Goal: Task Accomplishment & Management: Use online tool/utility

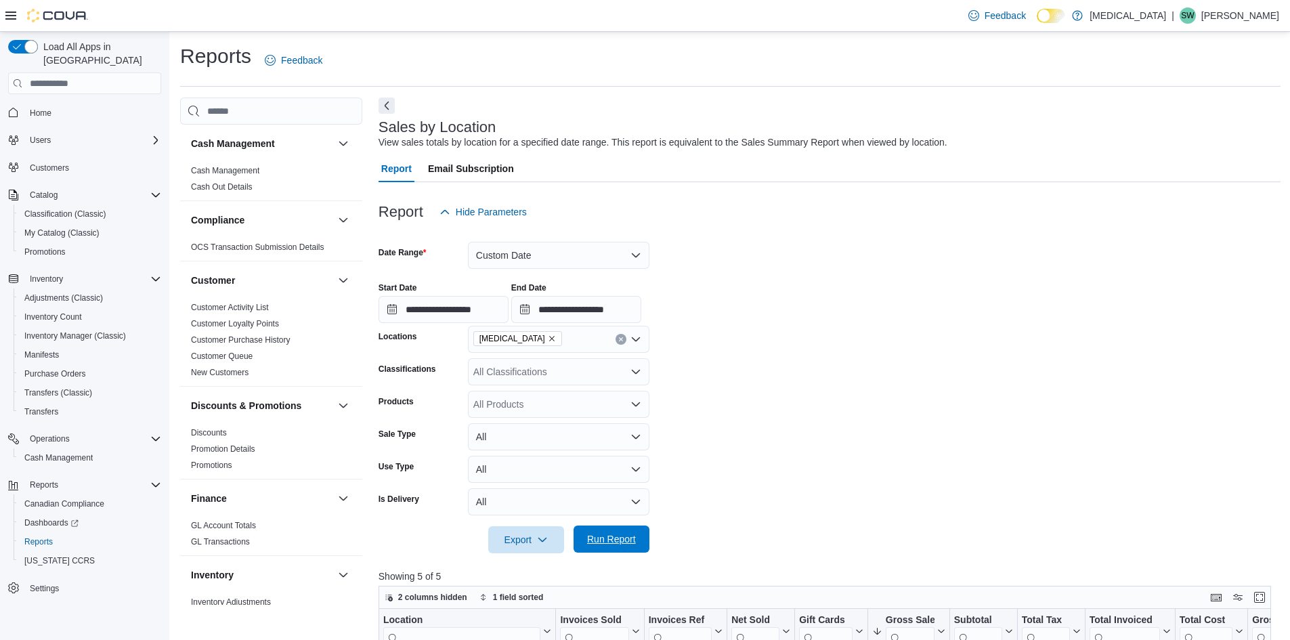
scroll to position [203, 0]
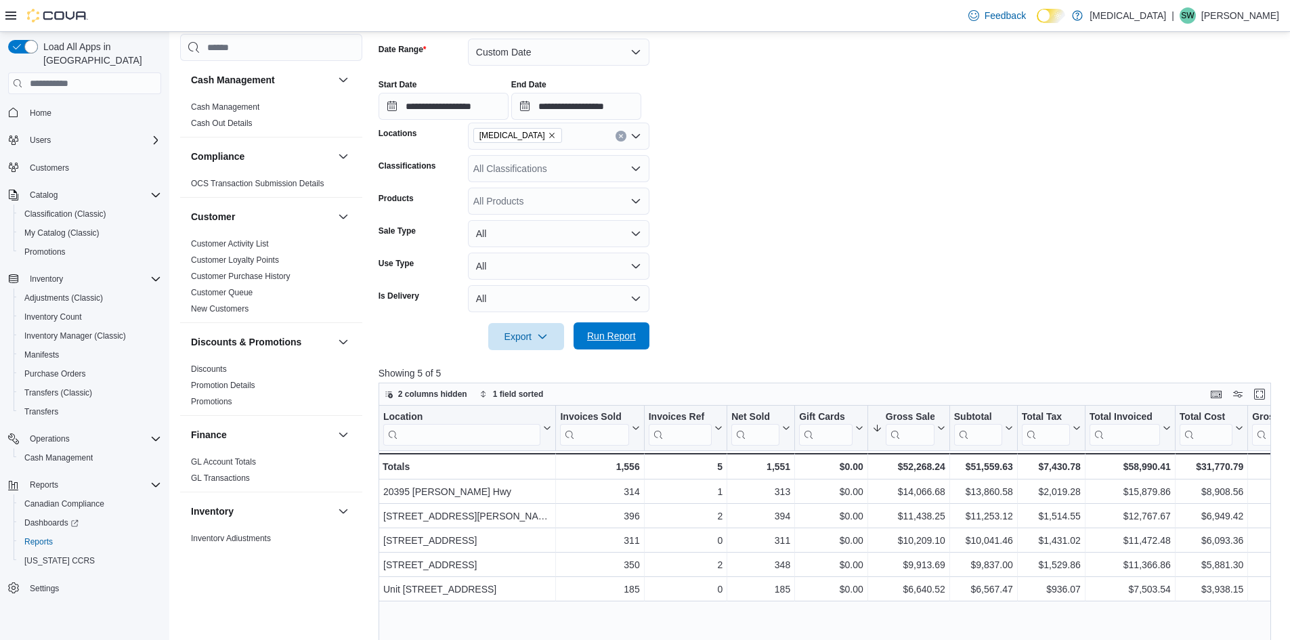
click at [626, 343] on span "Run Report" at bounding box center [611, 336] width 49 height 14
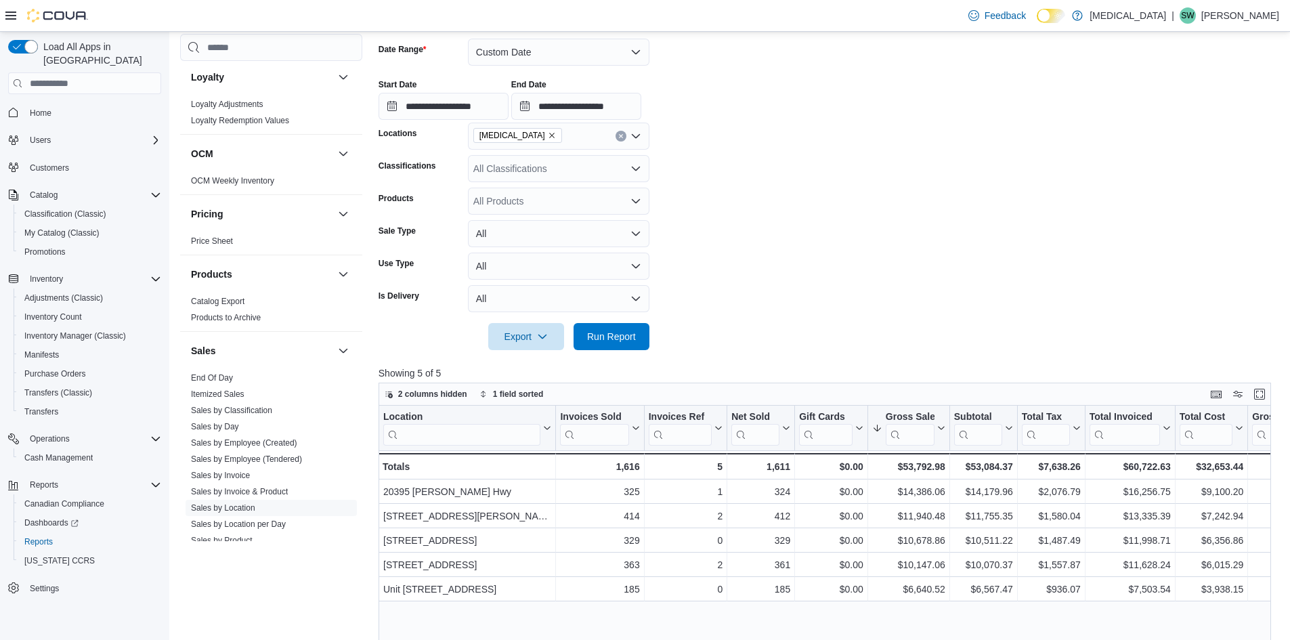
scroll to position [745, 0]
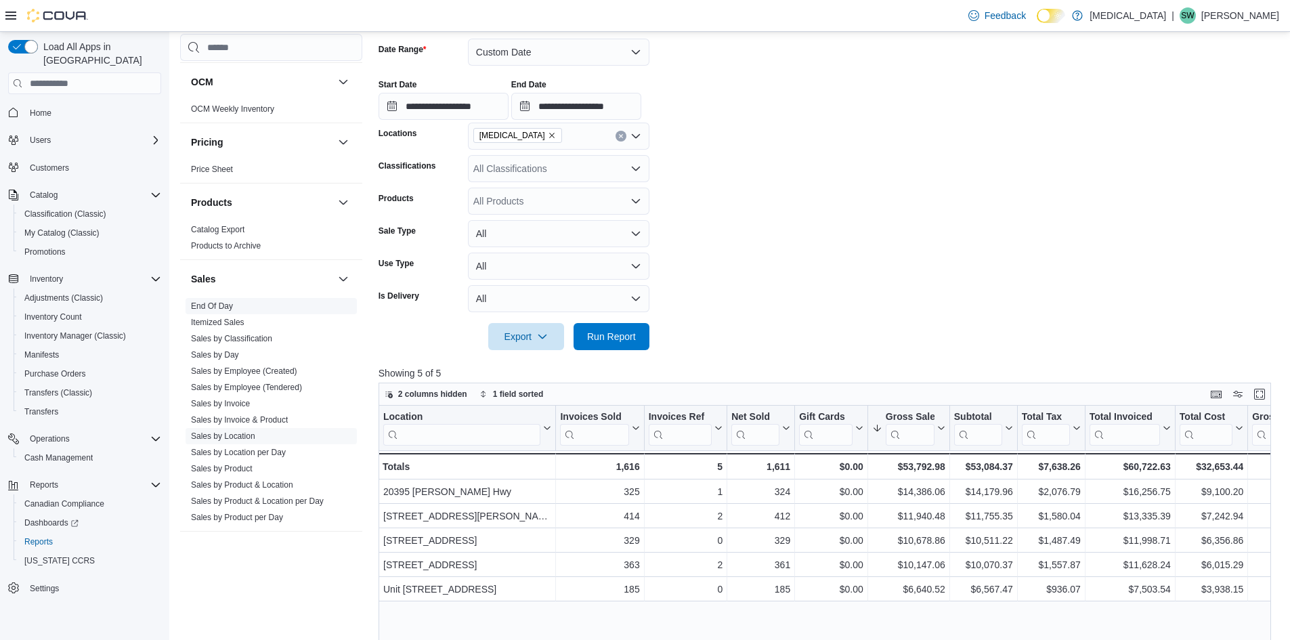
click at [213, 301] on link "End Of Day" at bounding box center [212, 305] width 42 height 9
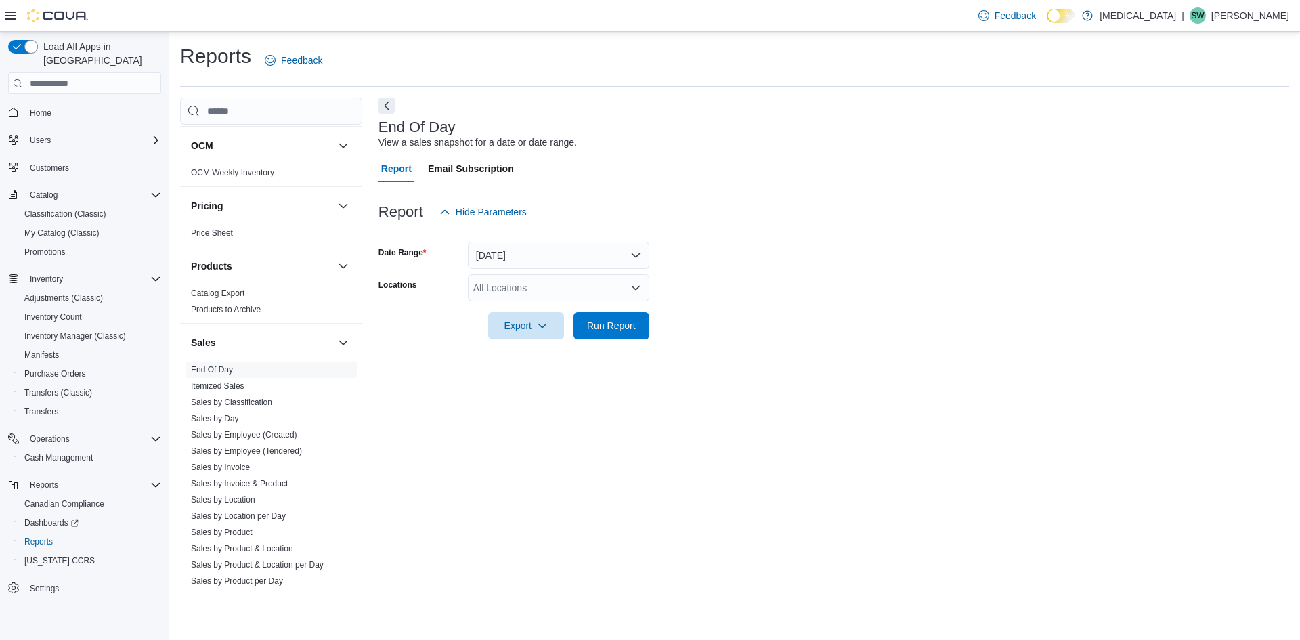
click at [523, 285] on div "All Locations" at bounding box center [558, 287] width 181 height 27
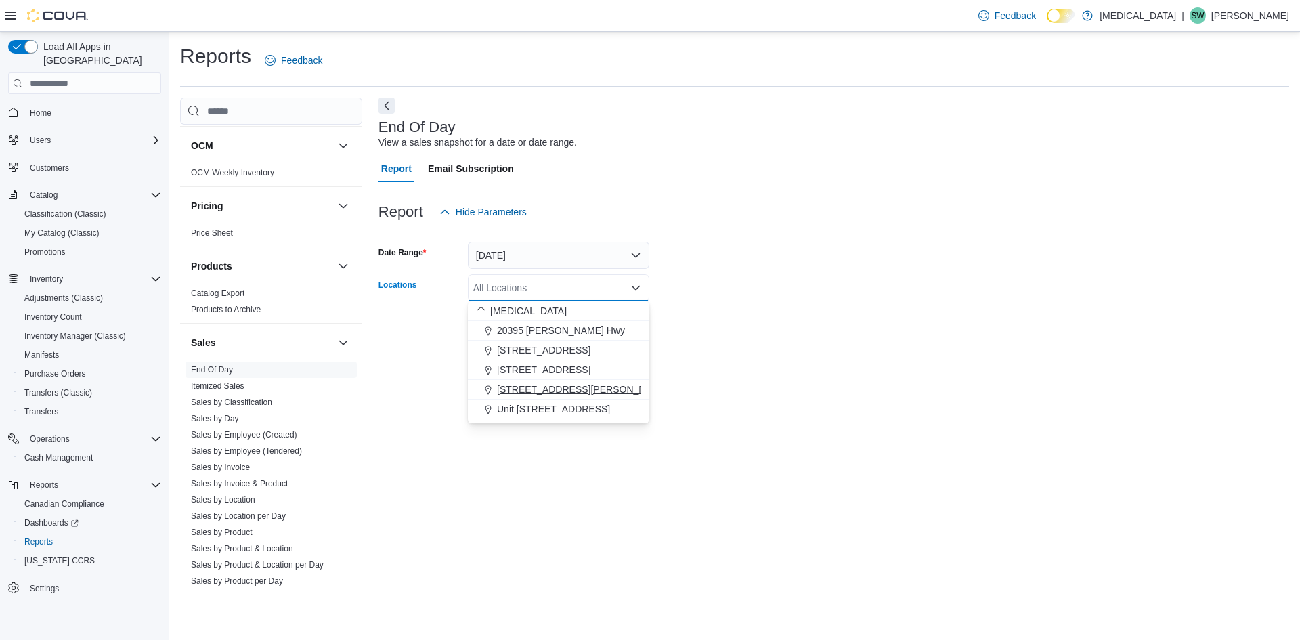
click at [519, 381] on button "[STREET_ADDRESS][PERSON_NAME]" at bounding box center [558, 390] width 181 height 20
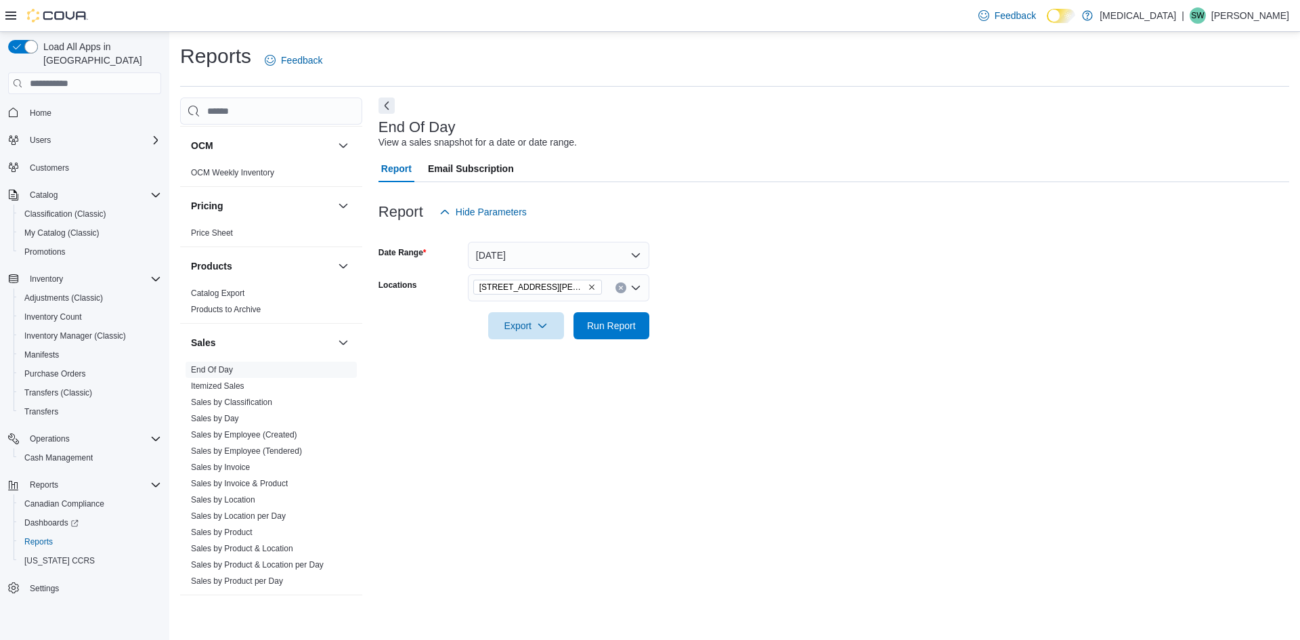
click at [830, 364] on div "End Of Day View a sales snapshot for a date or date range. Report Email Subscri…" at bounding box center [833, 350] width 911 height 507
click at [611, 337] on span "Run Report" at bounding box center [612, 324] width 60 height 27
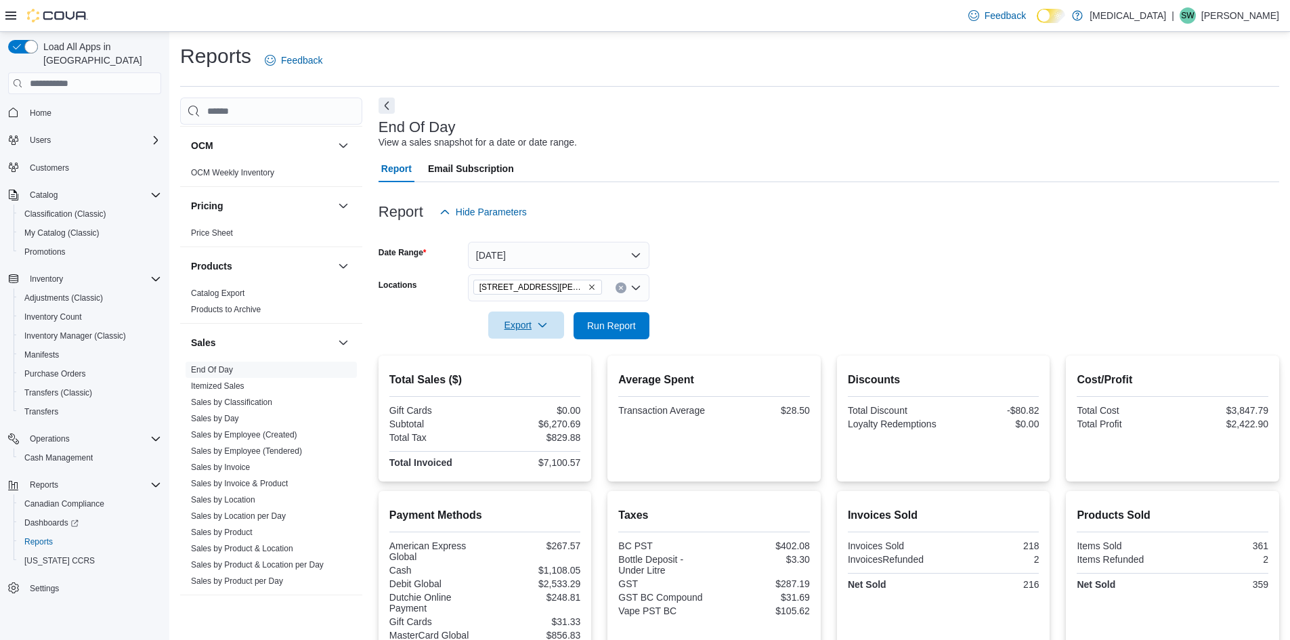
click at [510, 335] on span "Export" at bounding box center [526, 324] width 60 height 27
click at [514, 379] on span "Export to Pdf" at bounding box center [528, 379] width 61 height 11
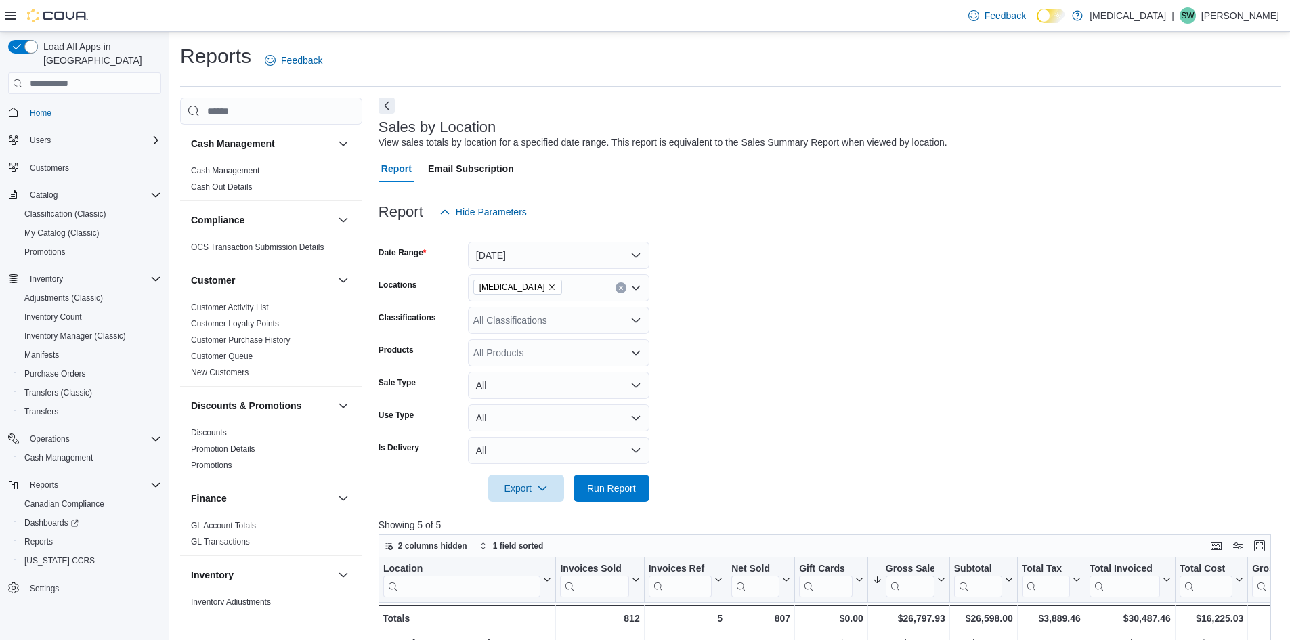
scroll to position [417, 0]
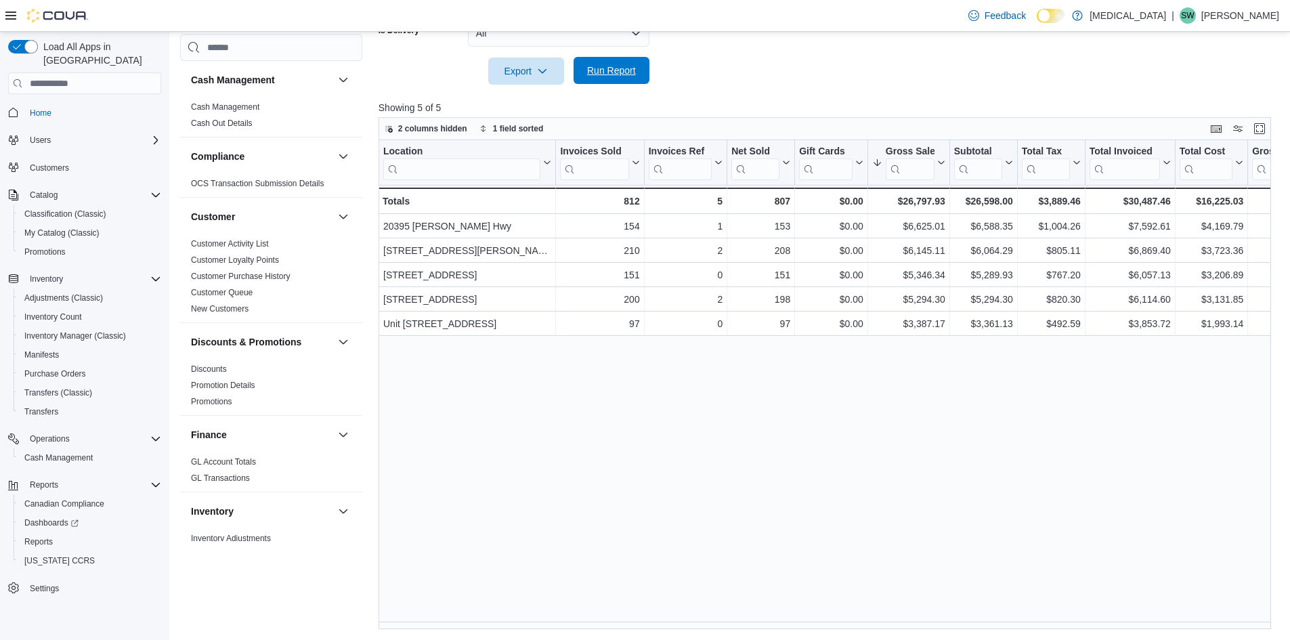
click at [604, 74] on span "Run Report" at bounding box center [611, 71] width 49 height 14
click at [633, 64] on span "Run Report" at bounding box center [612, 70] width 60 height 27
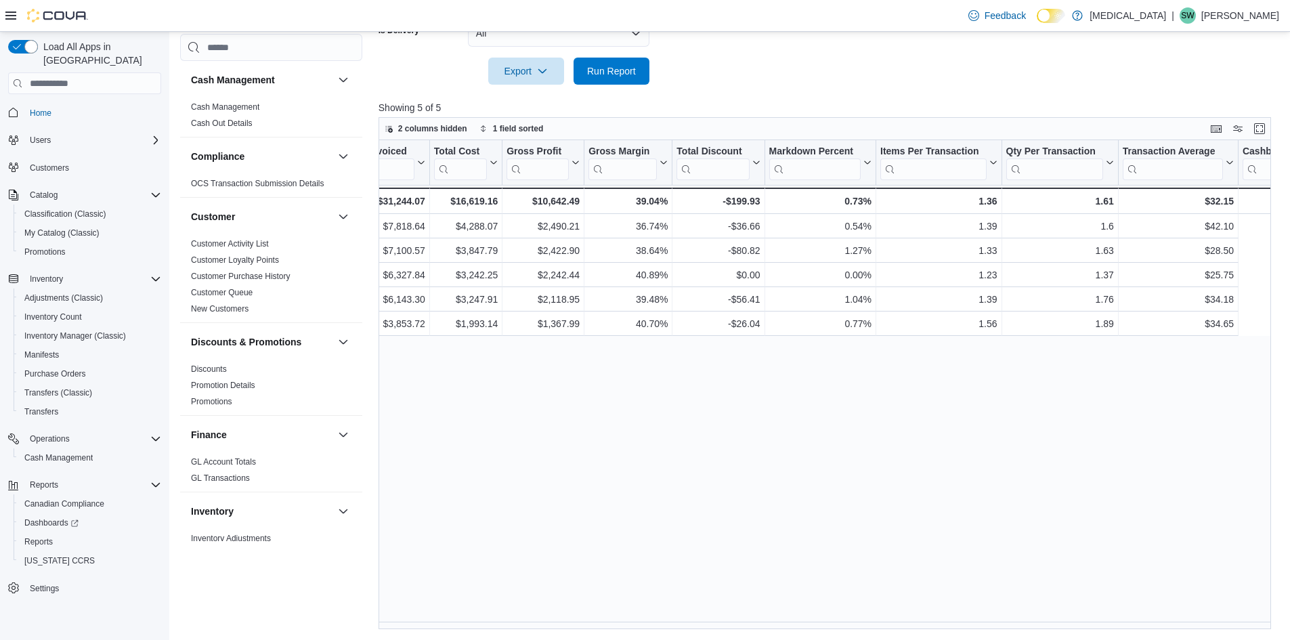
scroll to position [0, 0]
